Goal: Find specific page/section: Find specific page/section

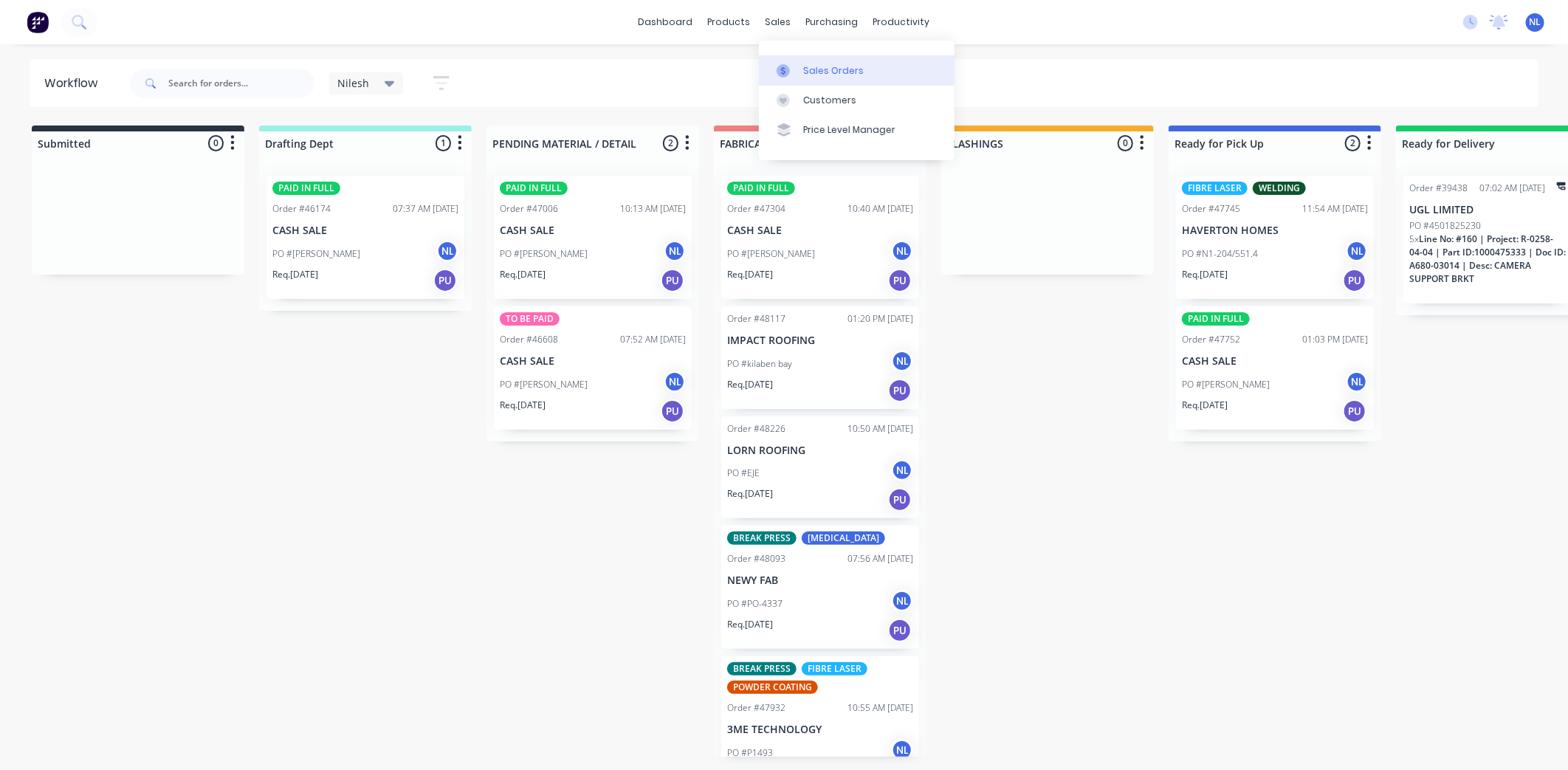
click at [799, 70] on div at bounding box center [788, 71] width 22 height 14
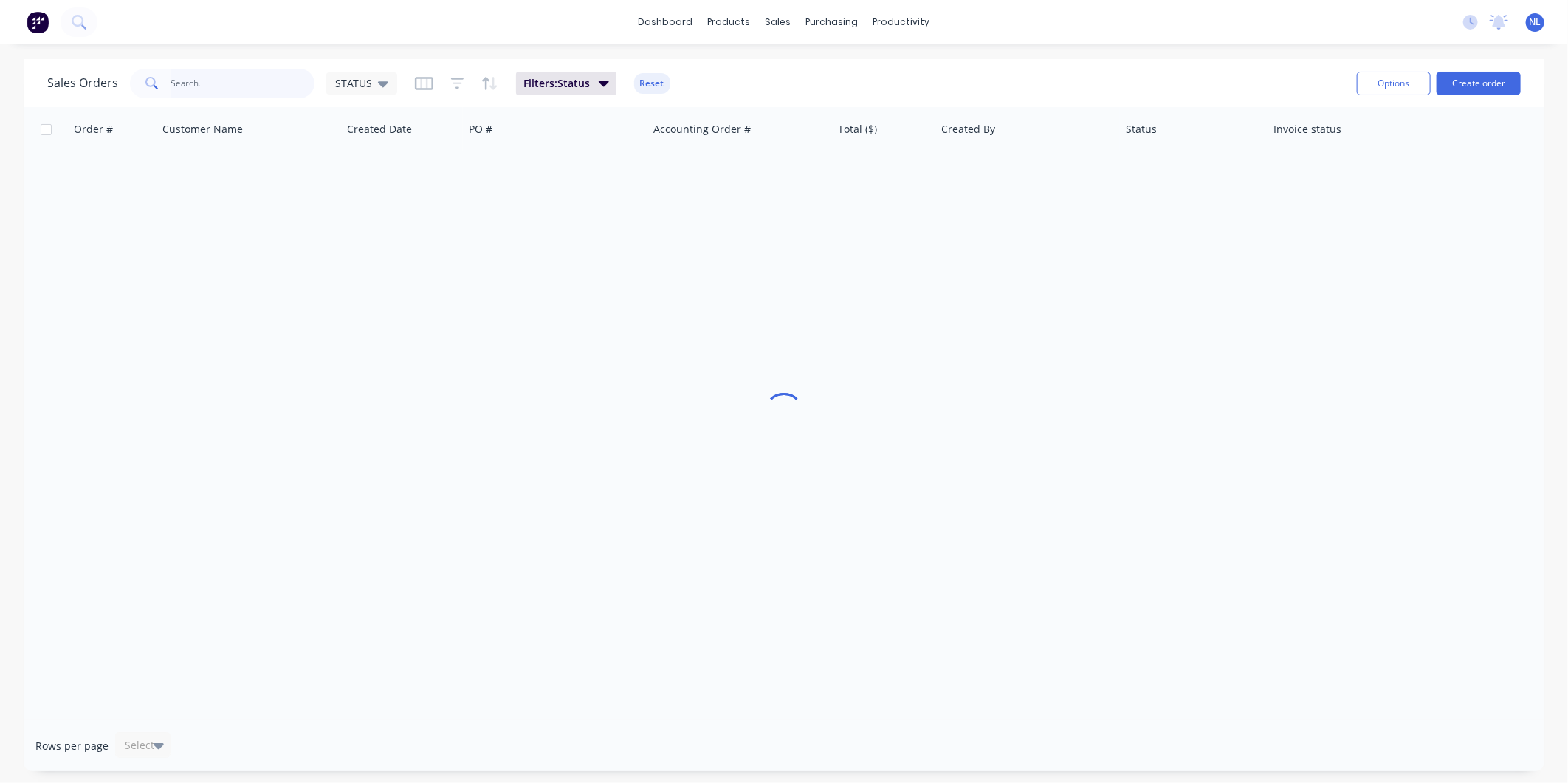
click at [285, 85] on input "text" at bounding box center [243, 84] width 144 height 29
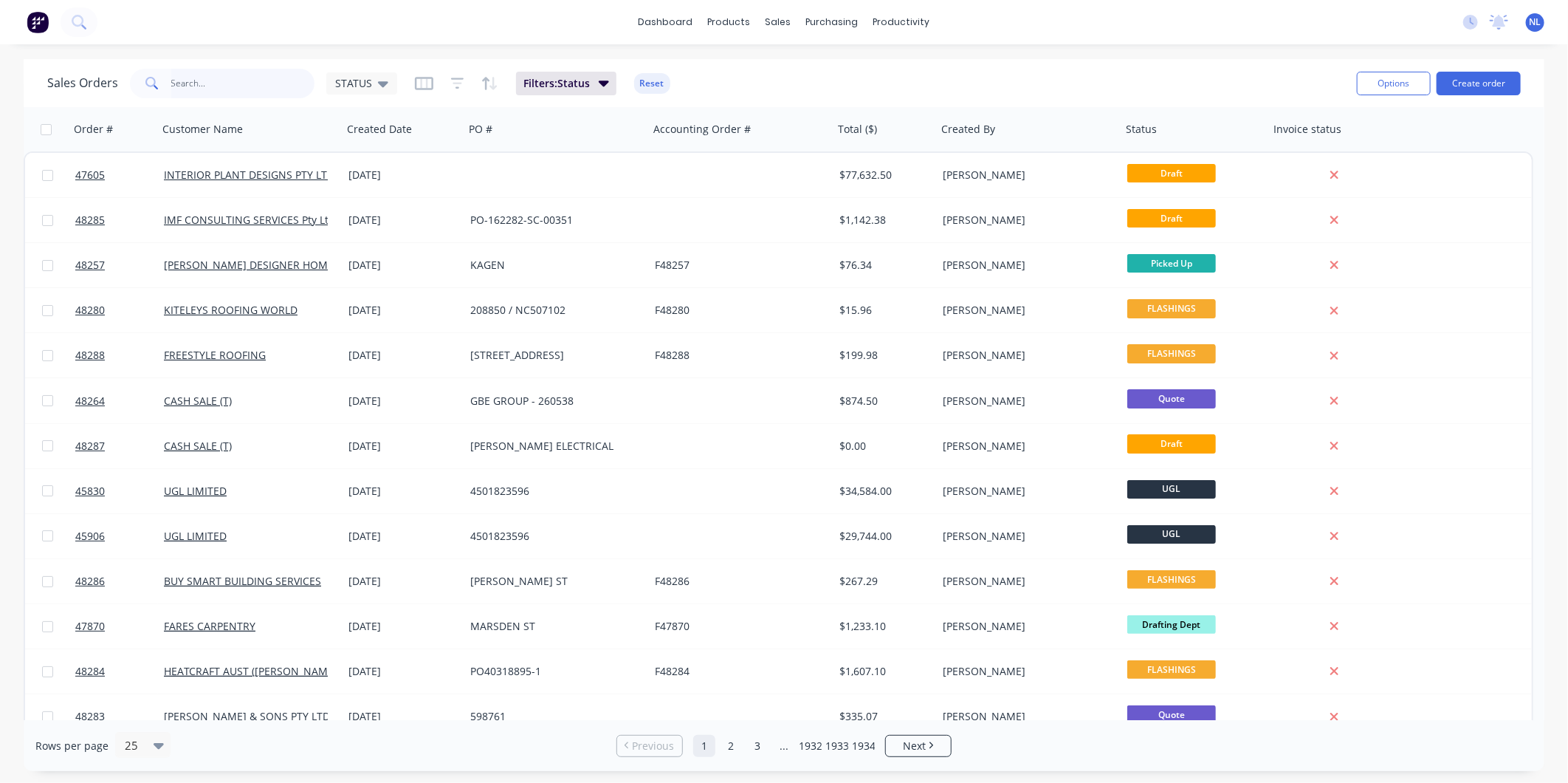
click at [283, 76] on input "text" at bounding box center [243, 84] width 144 height 29
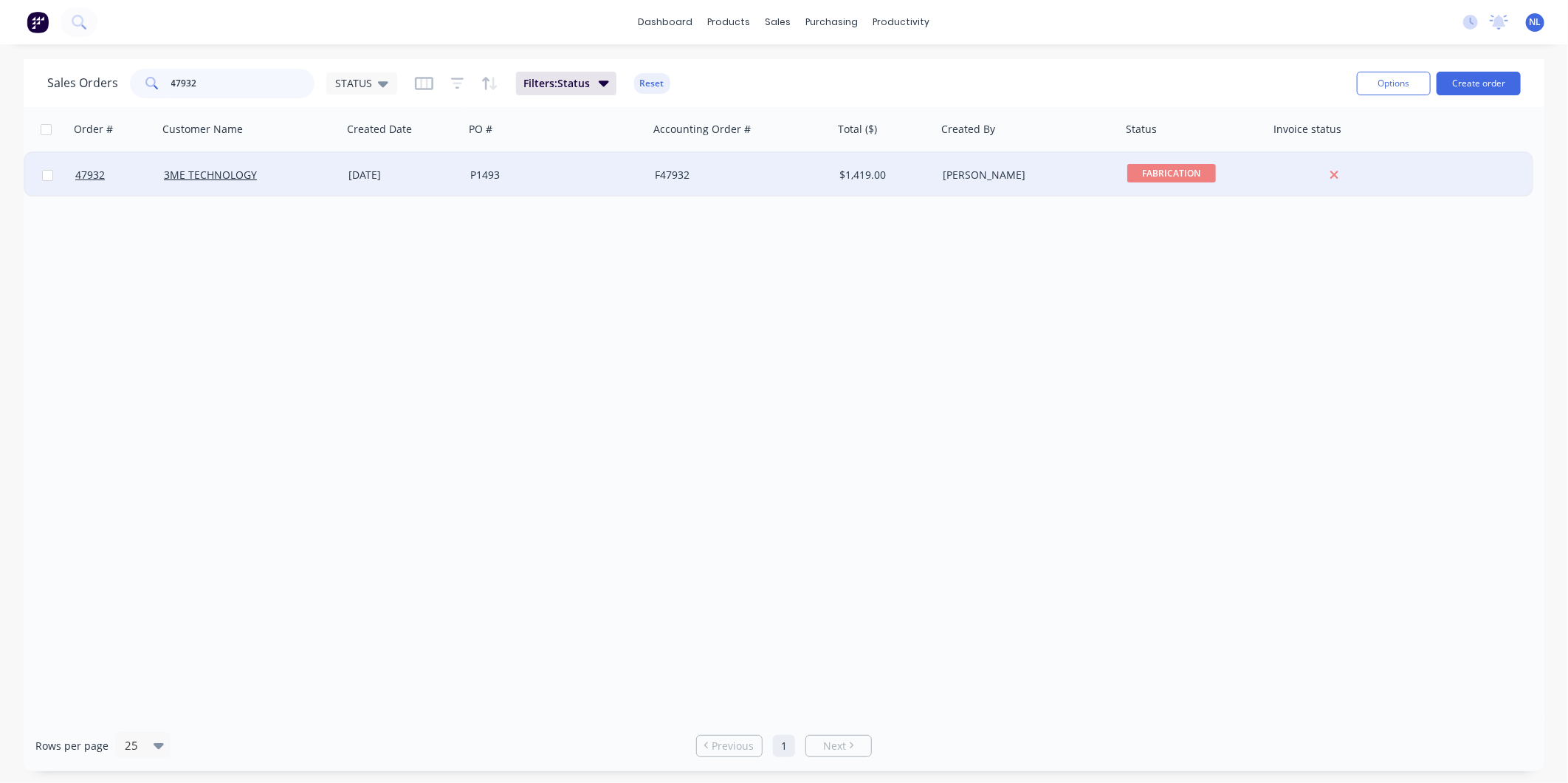
type input "47932"
click at [564, 189] on div "P1493" at bounding box center [556, 175] width 185 height 45
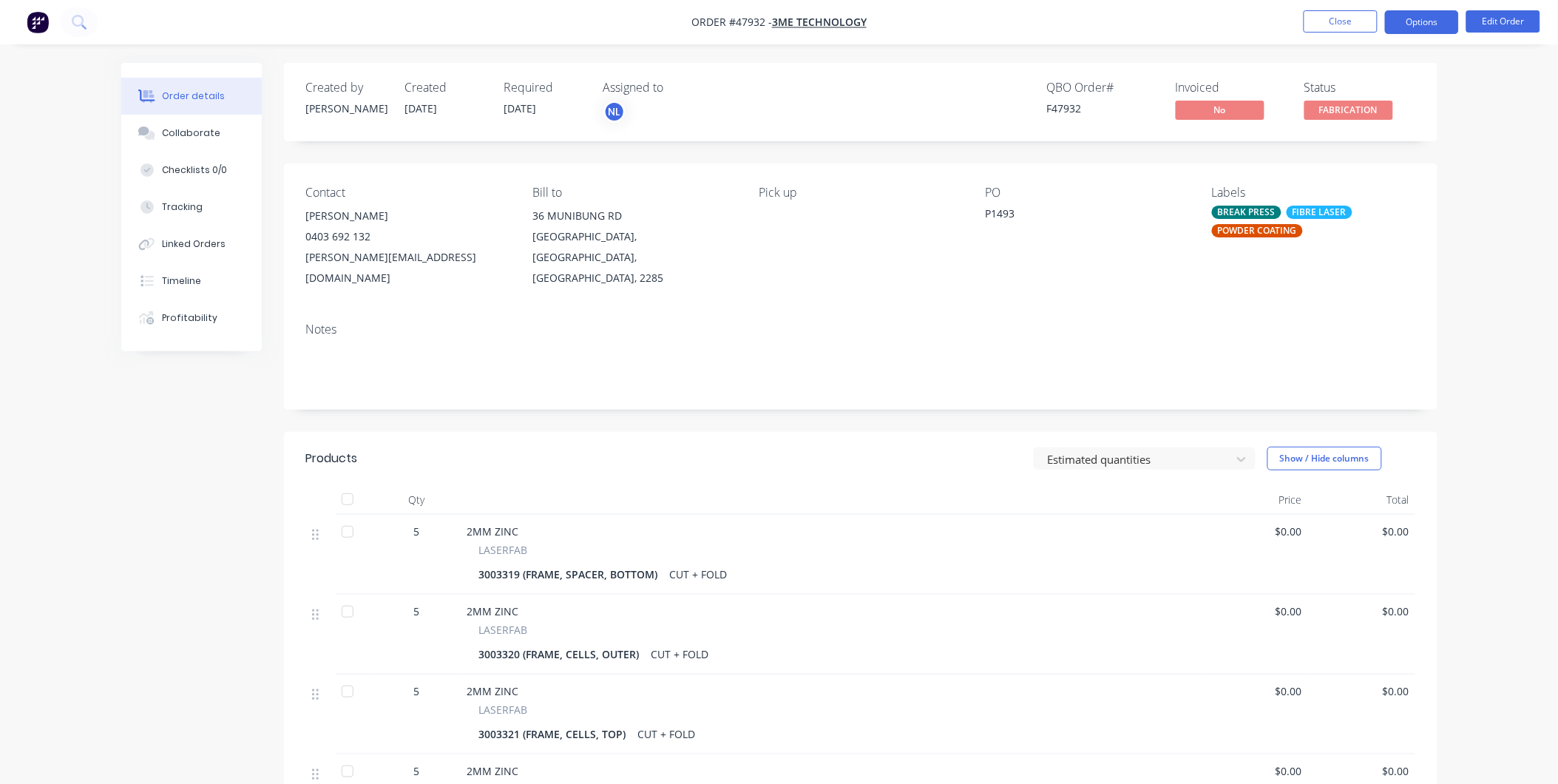
click at [1415, 33] on button "Options" at bounding box center [1423, 22] width 74 height 23
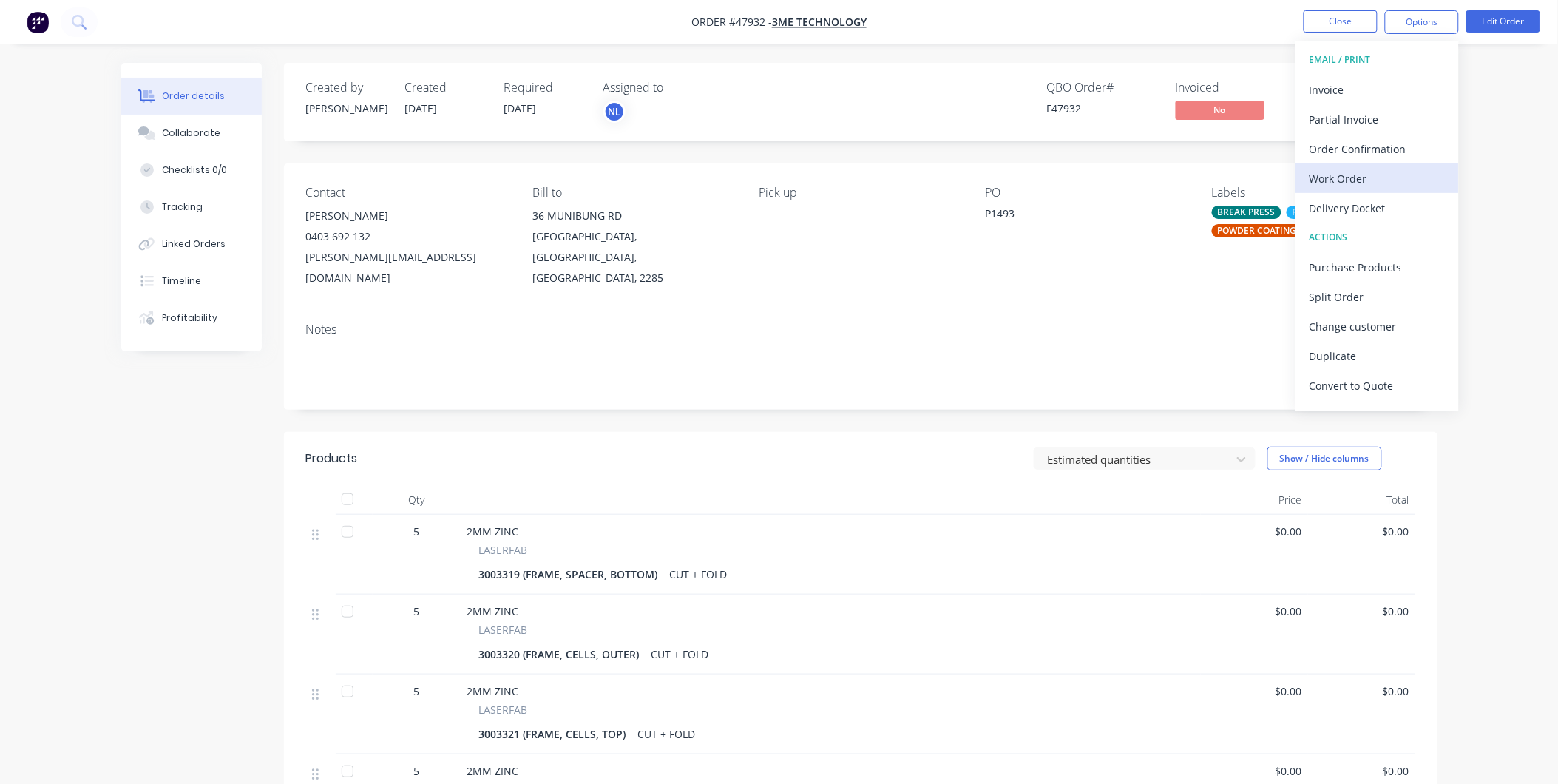
click at [1351, 170] on div "Work Order" at bounding box center [1378, 178] width 136 height 21
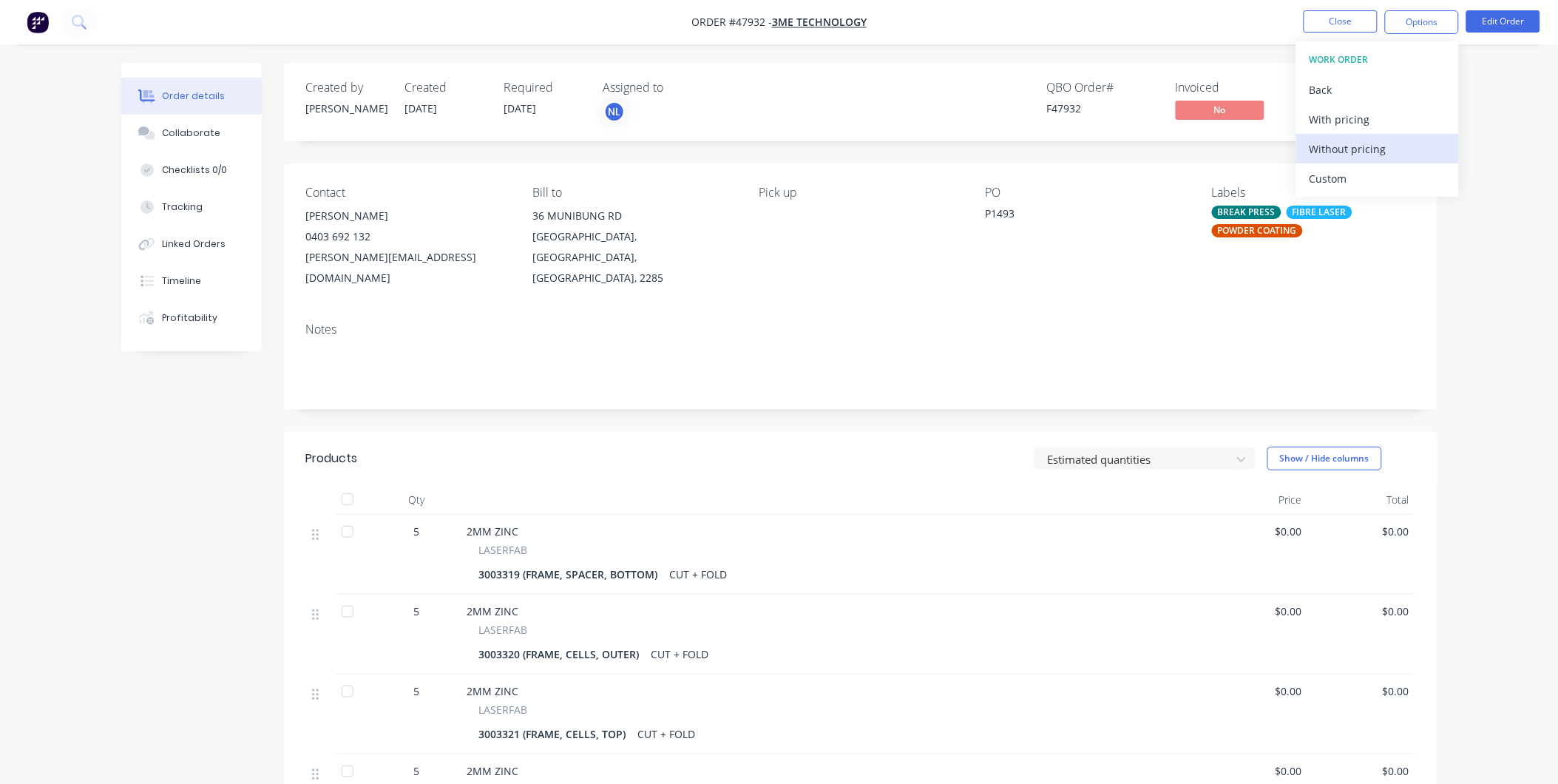
click at [1358, 156] on div "Without pricing" at bounding box center [1378, 149] width 136 height 21
click at [935, 263] on div "Pick up" at bounding box center [860, 238] width 203 height 103
